Goal: Task Accomplishment & Management: Complete application form

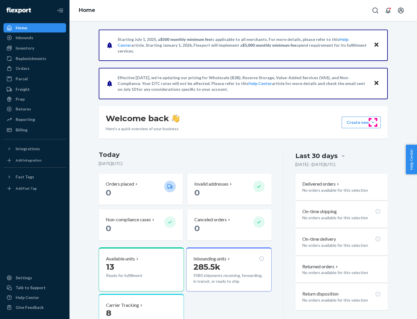
click at [373, 122] on button "Create new Create new inbound Create new order Create new product" at bounding box center [361, 123] width 39 height 12
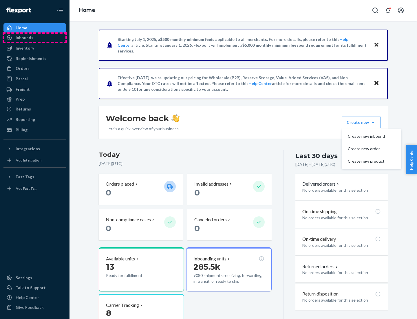
click at [35, 38] on div "Inbounds" at bounding box center [34, 38] width 61 height 8
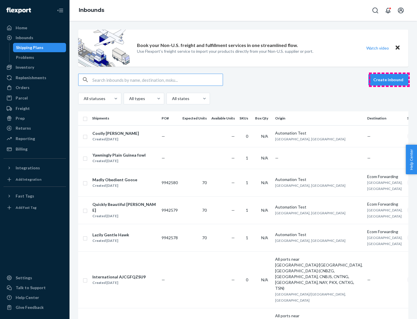
click at [390, 80] on button "Create inbound" at bounding box center [389, 80] width 40 height 12
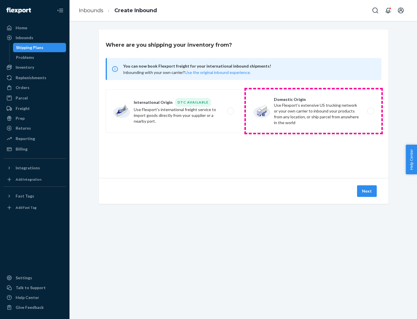
click at [314, 111] on label "Domestic Origin Use Flexport’s extensive US trucking network or your own carrie…" at bounding box center [314, 110] width 136 height 43
click at [371, 111] on input "Domestic Origin Use Flexport’s extensive US trucking network or your own carrie…" at bounding box center [373, 111] width 4 height 4
radio input "true"
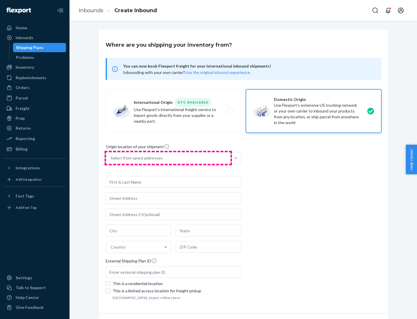
click at [168, 158] on div "Select from saved addresses" at bounding box center [168, 158] width 125 height 12
click at [111, 158] on input "Select from saved addresses" at bounding box center [111, 158] width 1 height 6
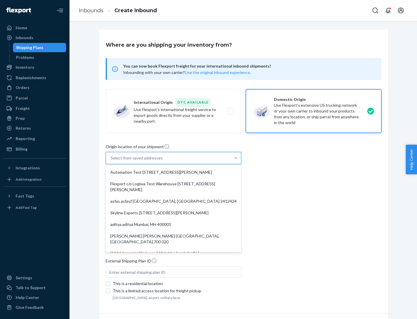
scroll to position [2, 0]
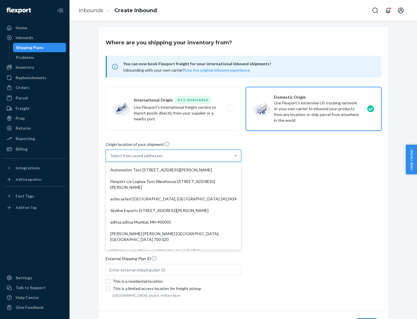
click at [174, 170] on div "Automation Test [STREET_ADDRESS][PERSON_NAME]" at bounding box center [173, 170] width 133 height 12
click at [111, 159] on input "option Automation Test [STREET_ADDRESS][PERSON_NAME]. 9 results available. Use …" at bounding box center [111, 156] width 1 height 6
type input "Automation Test"
type input "[STREET_ADDRESS][PERSON_NAME]"
type input "9th Floor"
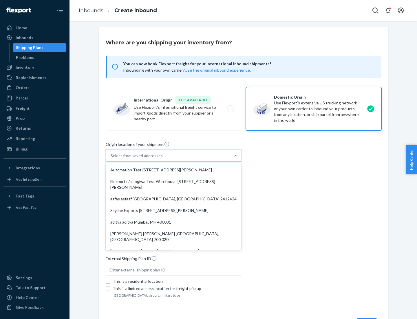
type input "[GEOGRAPHIC_DATA]"
type input "CA"
type input "94104"
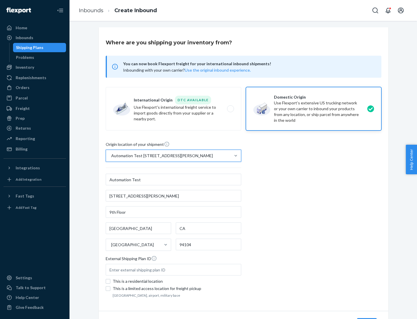
scroll to position [34, 0]
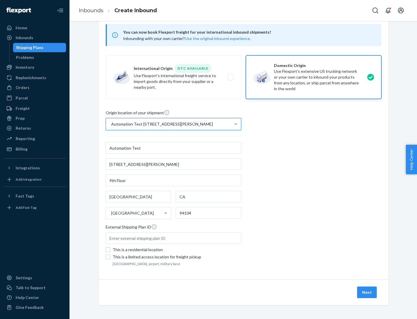
click at [368, 292] on button "Next" at bounding box center [367, 292] width 20 height 12
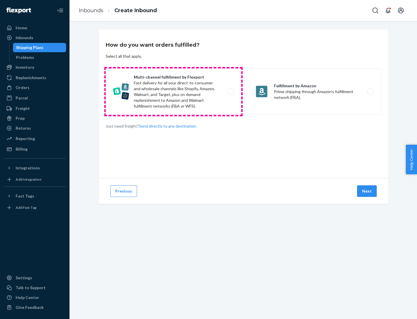
click at [174, 92] on label "Multi-channel fulfillment by Flexport Fast delivery for all your direct-to-cons…" at bounding box center [174, 91] width 136 height 46
click at [230, 92] on input "Multi-channel fulfillment by Flexport Fast delivery for all your direct-to-cons…" at bounding box center [232, 92] width 4 height 4
radio input "true"
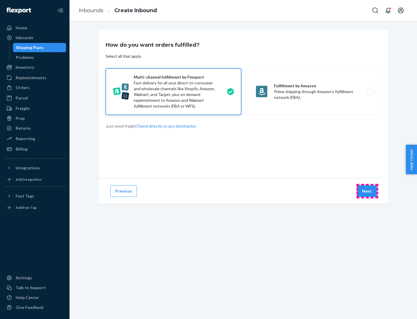
click at [368, 191] on button "Next" at bounding box center [367, 191] width 20 height 12
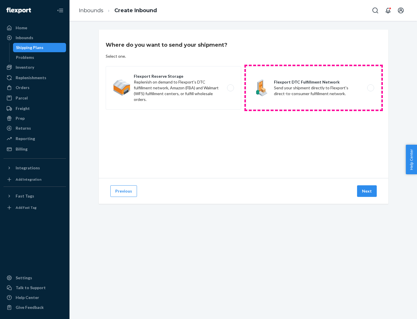
click at [314, 88] on label "Flexport DTC Fulfillment Network Send your shipment directly to Flexport's dire…" at bounding box center [314, 87] width 136 height 43
click at [371, 88] on input "Flexport DTC Fulfillment Network Send your shipment directly to Flexport's dire…" at bounding box center [373, 88] width 4 height 4
radio input "true"
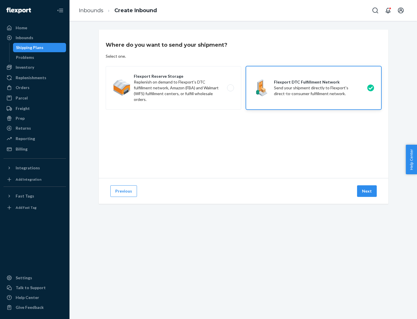
click at [368, 191] on button "Next" at bounding box center [367, 191] width 20 height 12
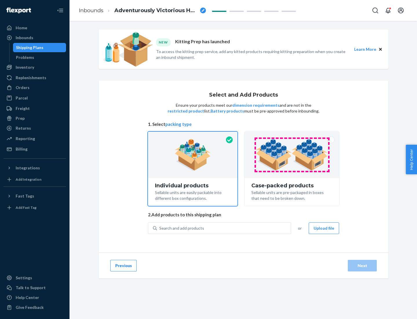
click at [292, 155] on img at bounding box center [292, 155] width 72 height 32
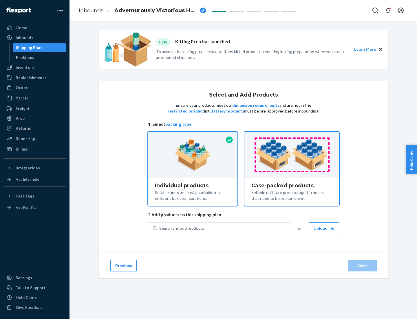
click at [292, 135] on input "Case-packed products Sellable units are pre-packaged in boxes that need to be b…" at bounding box center [292, 134] width 4 height 4
radio input "true"
radio input "false"
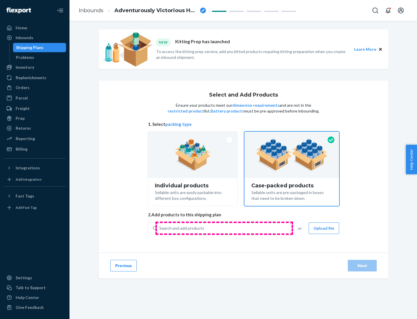
click at [224, 228] on div "Search and add products" at bounding box center [224, 228] width 134 height 10
click at [160, 228] on input "Search and add products" at bounding box center [159, 228] width 1 height 6
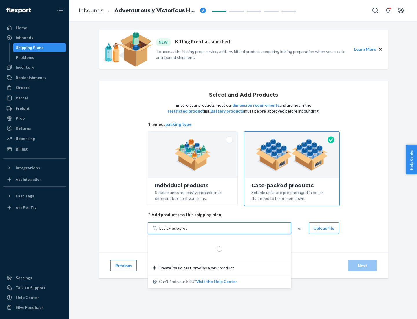
type input "basic-test-product-1"
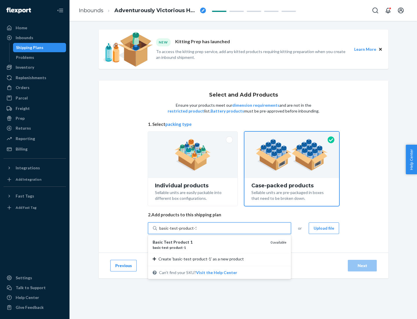
click at [210, 247] on div "basic - test - product - 1" at bounding box center [209, 247] width 113 height 5
click at [197, 231] on input "basic-test-product-1" at bounding box center [177, 228] width 37 height 6
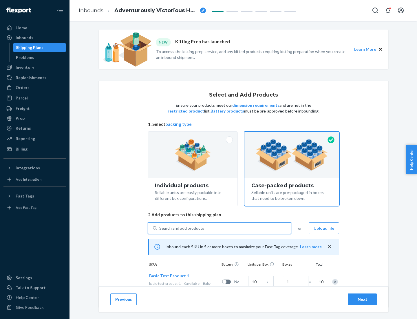
scroll to position [21, 0]
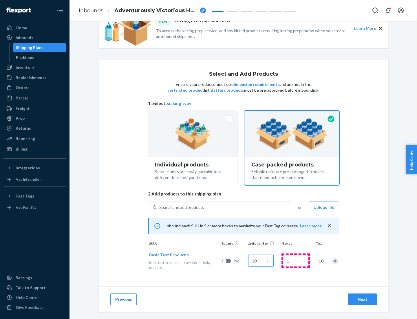
type input "10"
type input "7"
click at [363, 299] on div "Next" at bounding box center [362, 299] width 19 height 6
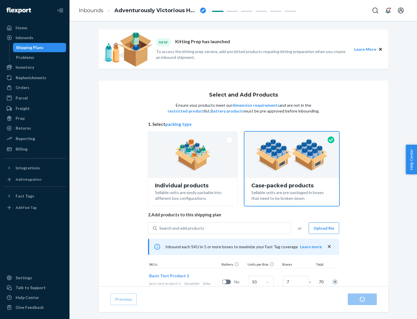
radio input "true"
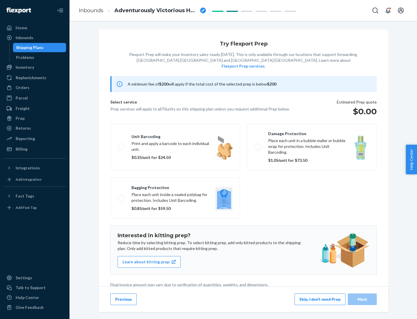
scroll to position [1, 0]
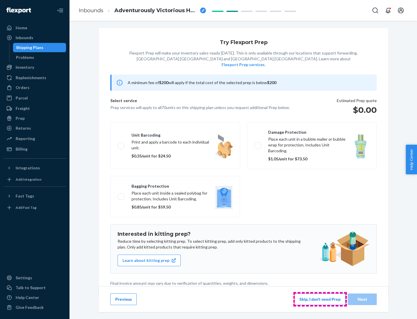
click at [320, 299] on button "Skip, I don't need Prep" at bounding box center [320, 299] width 51 height 12
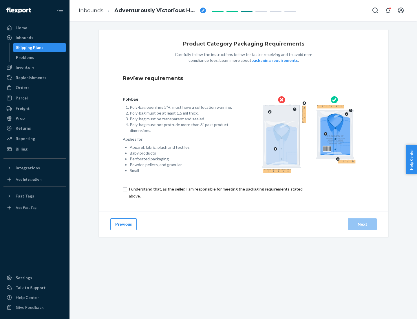
click at [215, 192] on input "checkbox" at bounding box center [219, 192] width 193 height 14
checkbox input "true"
click at [363, 224] on div "Next" at bounding box center [362, 224] width 19 height 6
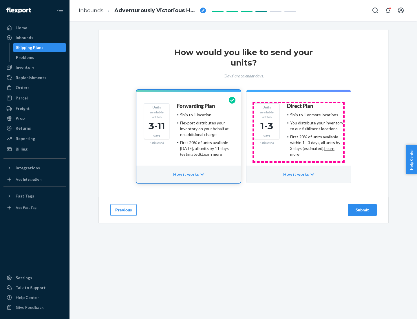
click at [299, 132] on ul "Ship to 1 or more locations You distribute your inventory to our fulfillment lo…" at bounding box center [315, 134] width 56 height 45
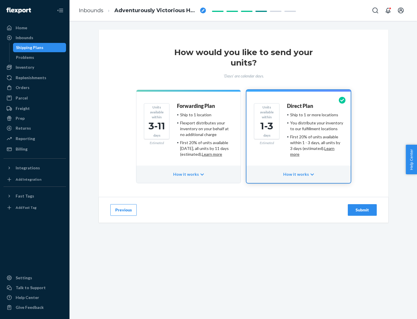
click at [363, 210] on div "Submit" at bounding box center [362, 210] width 19 height 6
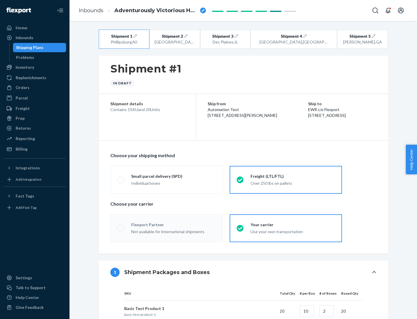
radio input "true"
radio input "false"
radio input "true"
radio input "false"
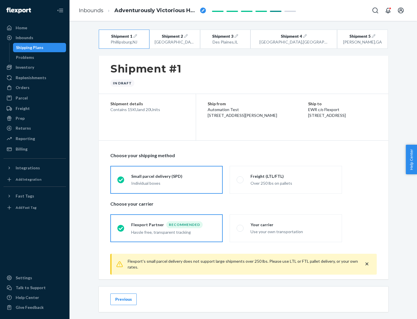
scroll to position [6, 0]
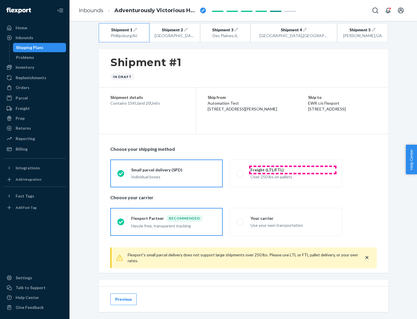
click at [293, 170] on div "Freight (LTL/FTL)" at bounding box center [293, 170] width 85 height 6
click at [241, 171] on input "Freight (LTL/FTL) Over 250 lbs on pallets" at bounding box center [239, 173] width 4 height 4
radio input "true"
radio input "false"
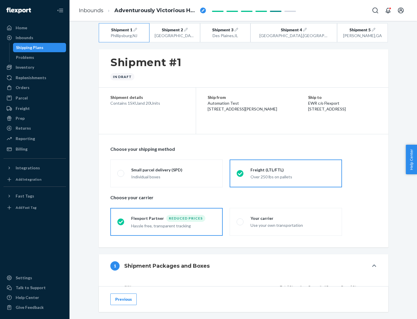
scroll to position [55, 0]
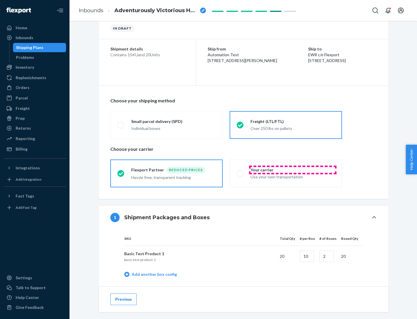
click at [293, 170] on div "Your carrier" at bounding box center [293, 170] width 85 height 6
click at [241, 171] on input "Your carrier Use your own transportation" at bounding box center [239, 173] width 4 height 4
radio input "true"
radio input "false"
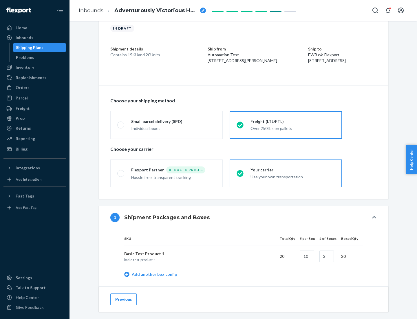
scroll to position [183, 0]
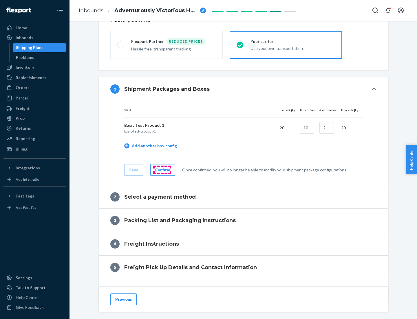
click at [162, 170] on div "Confirm" at bounding box center [162, 170] width 15 height 6
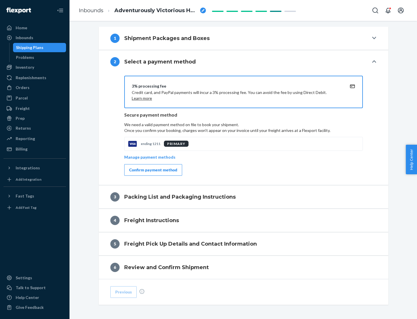
click at [153, 170] on div "Confirm payment method" at bounding box center [153, 170] width 48 height 6
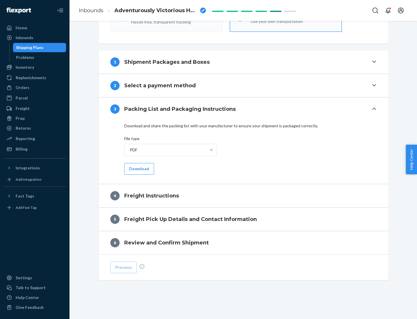
scroll to position [209, 0]
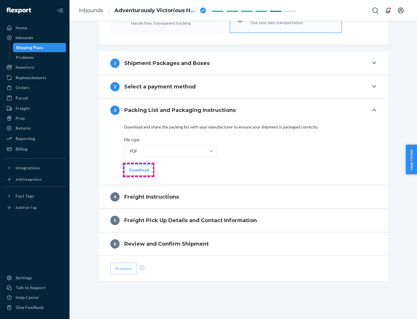
click at [139, 170] on button "Download" at bounding box center [139, 170] width 30 height 12
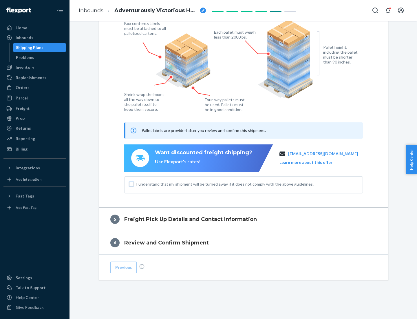
click at [132, 184] on input "I understand that my shipment will be turned away if it does not comply with th…" at bounding box center [131, 184] width 5 height 5
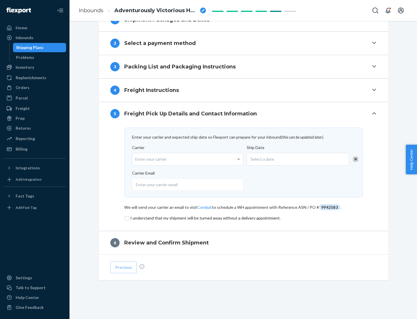
scroll to position [252, 0]
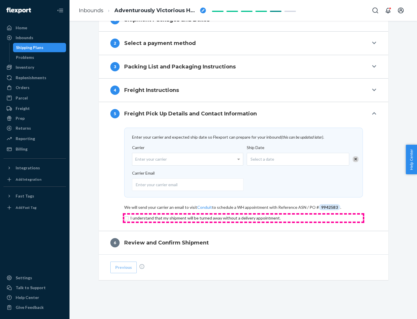
click at [244, 218] on input "checkbox" at bounding box center [243, 217] width 239 height 7
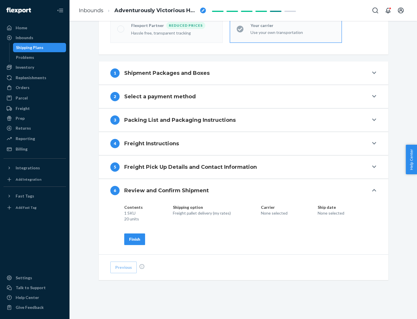
scroll to position [199, 0]
click at [135, 239] on div "Finish" at bounding box center [134, 239] width 11 height 6
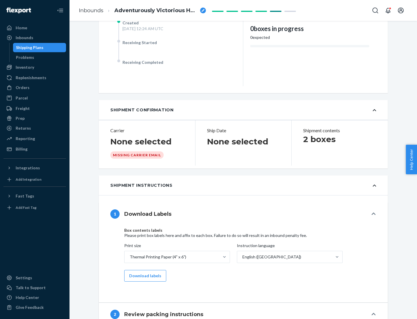
scroll to position [0, 0]
